Goal: Task Accomplishment & Management: Use online tool/utility

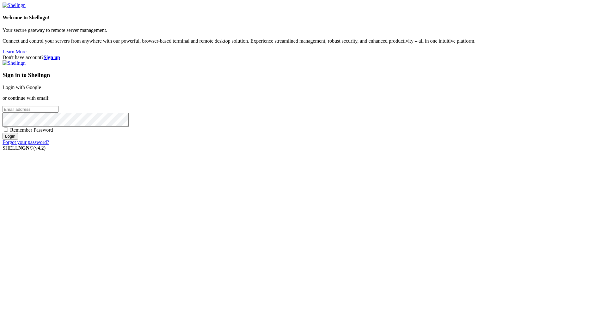
type input "[EMAIL_ADDRESS][DOMAIN_NAME]"
click at [18, 140] on input "Login" at bounding box center [10, 136] width 15 height 7
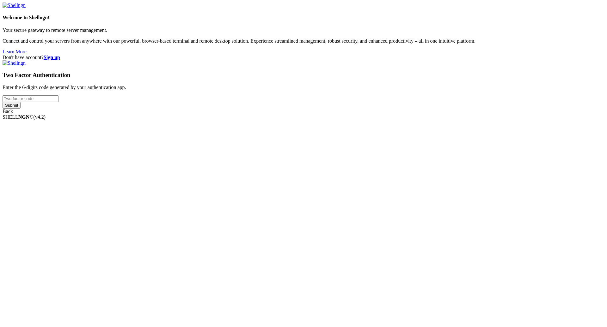
click at [58, 102] on input "number" at bounding box center [31, 98] width 56 height 7
type input "124472"
click at [3, 102] on input "Submit" at bounding box center [12, 105] width 18 height 7
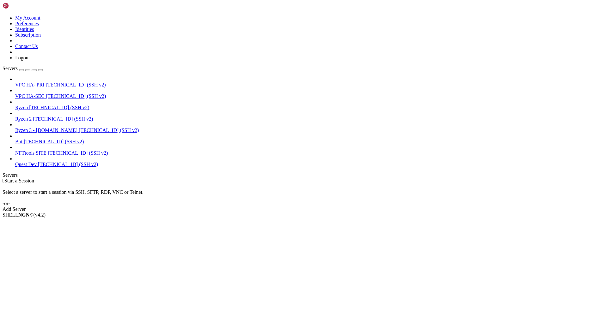
click at [32, 116] on span "Ryzen 2" at bounding box center [23, 118] width 16 height 5
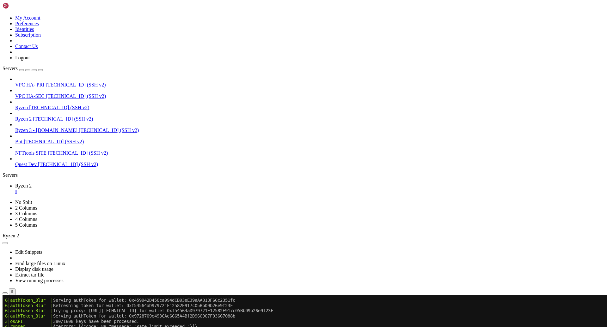
scroll to position [2333, 0]
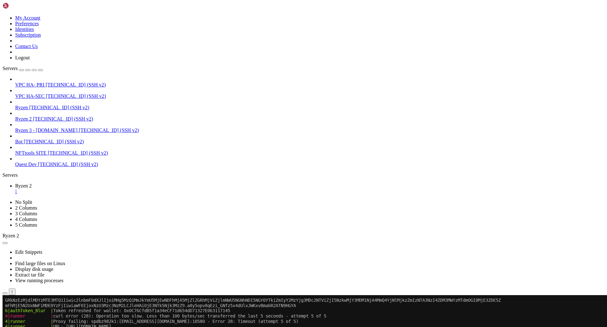
scroll to position [6748, 0]
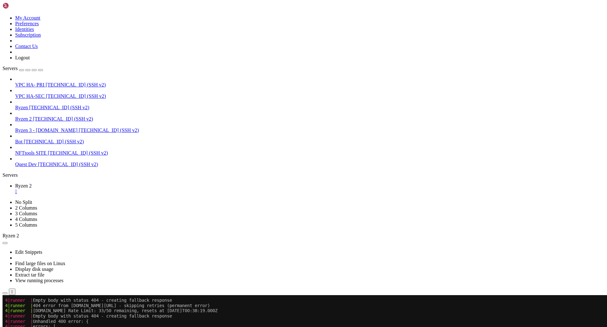
scroll to position [25669, 0]
